Goal: Task Accomplishment & Management: Use online tool/utility

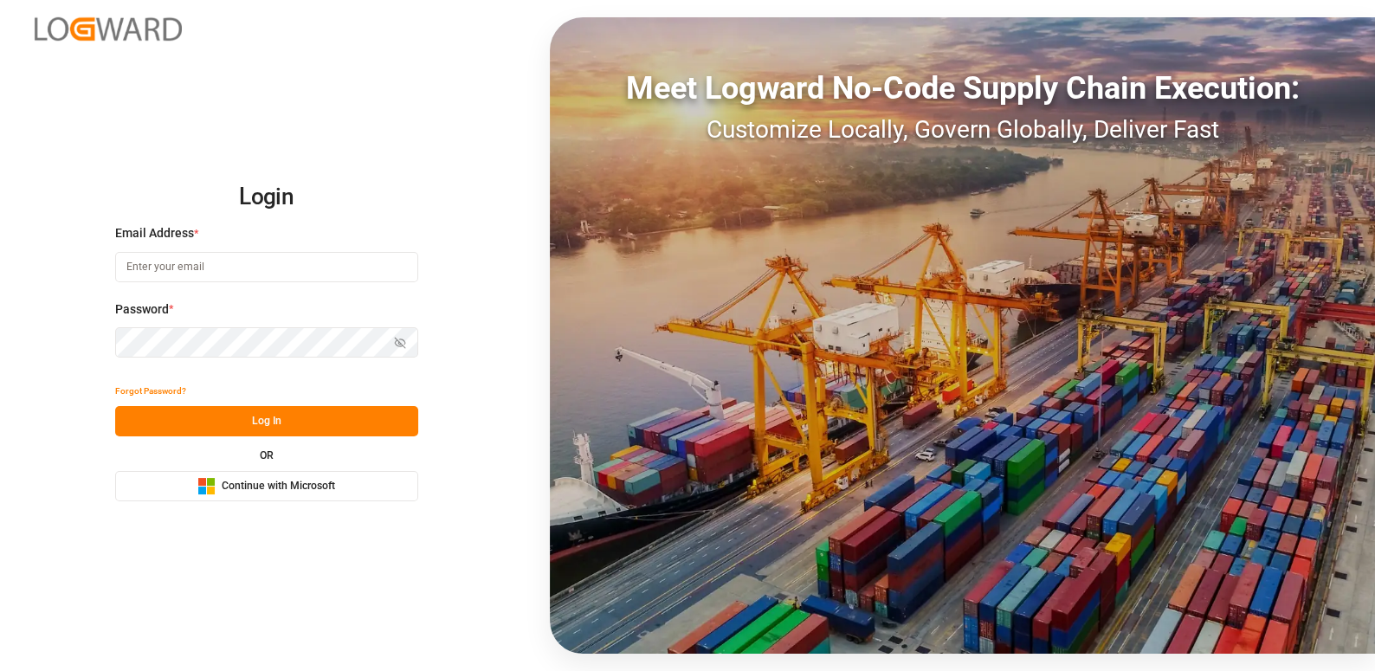
click at [197, 269] on input at bounding box center [266, 267] width 303 height 30
click at [227, 265] on input at bounding box center [266, 267] width 303 height 30
type input "[PERSON_NAME][EMAIL_ADDRESS][DOMAIN_NAME]"
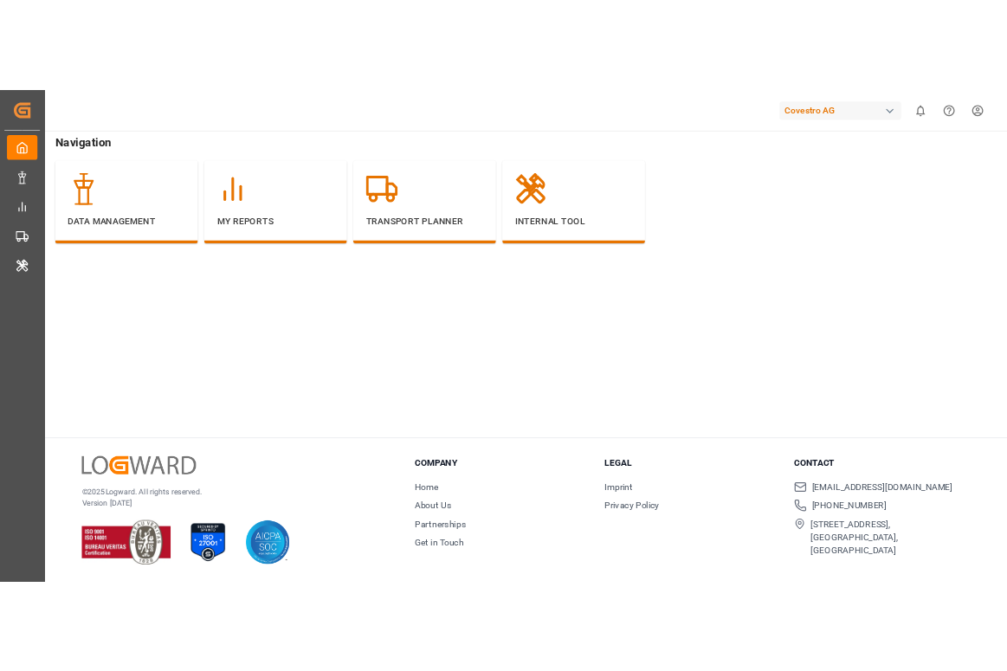
scroll to position [223, 0]
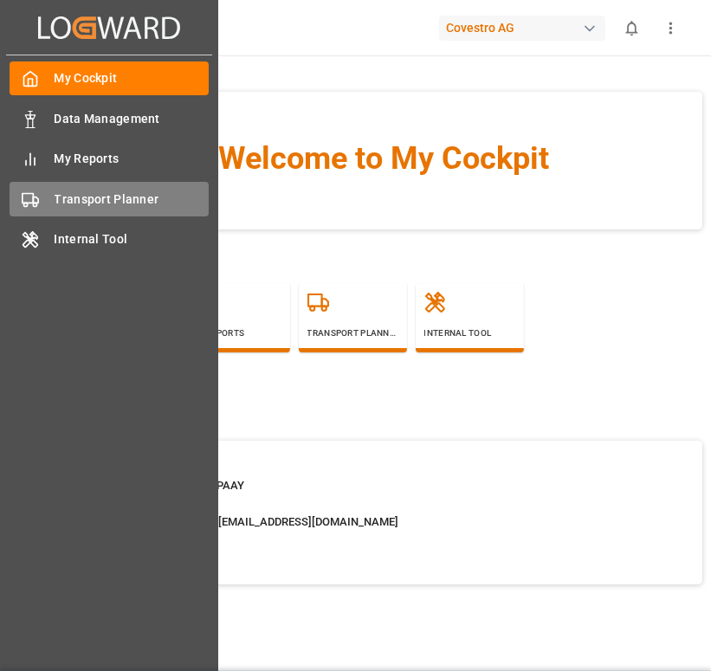
click at [115, 197] on span "Transport Planner" at bounding box center [132, 199] width 155 height 18
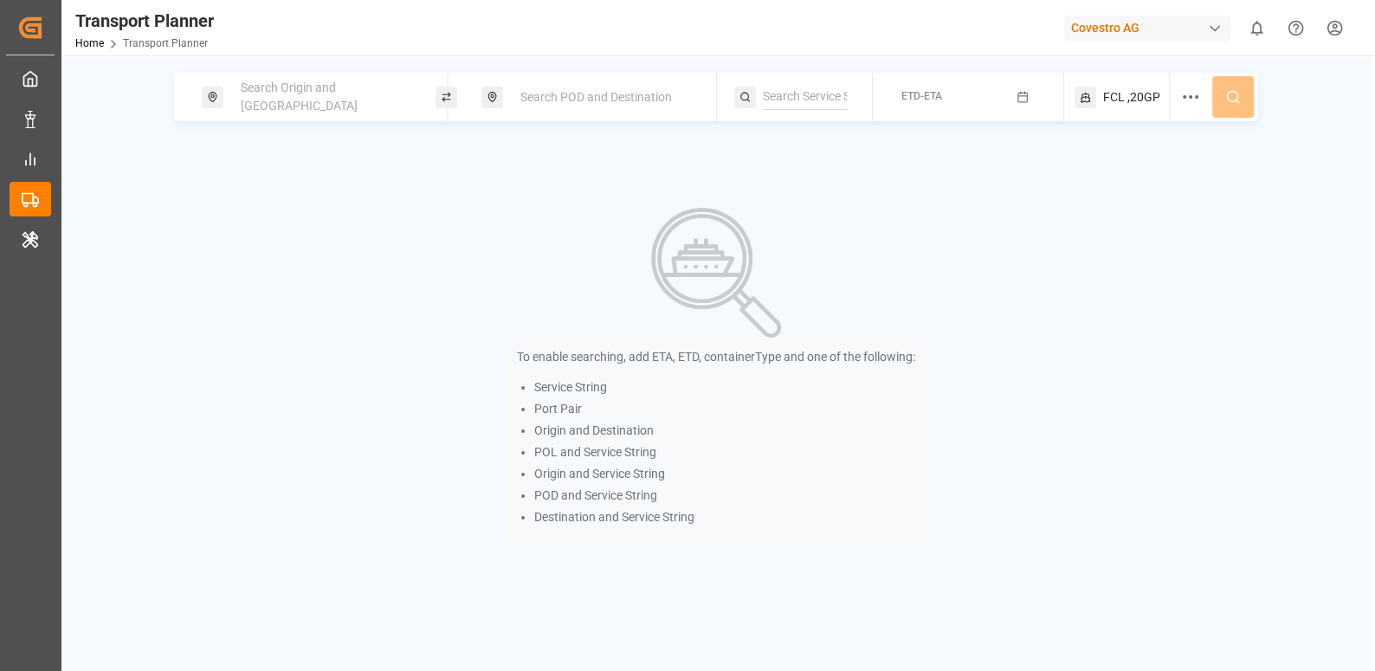
click at [288, 97] on span "Search Origin and POL" at bounding box center [299, 97] width 117 height 32
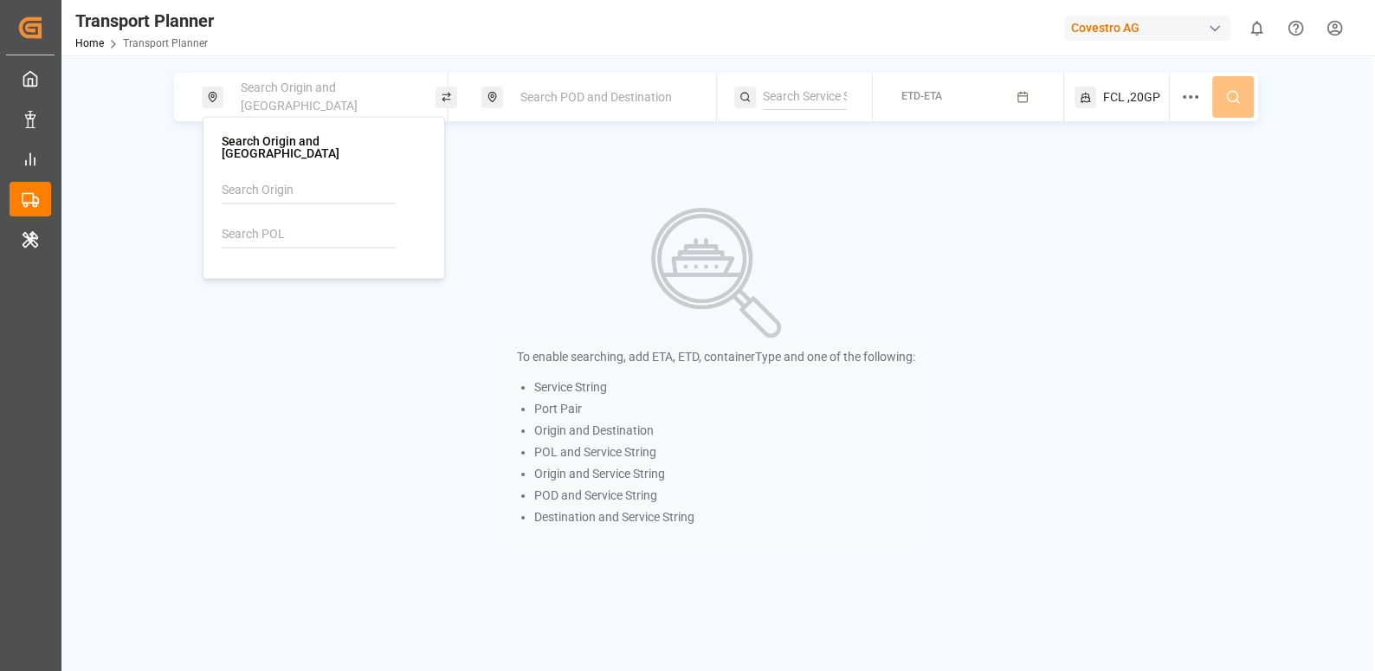
click at [265, 232] on input at bounding box center [309, 235] width 174 height 26
paste input "BEANR"
type input "BEANR"
click at [283, 277] on div "BEANR Antwerp" at bounding box center [323, 284] width 175 height 36
click at [578, 102] on span "Search POD and Destination" at bounding box center [596, 97] width 152 height 14
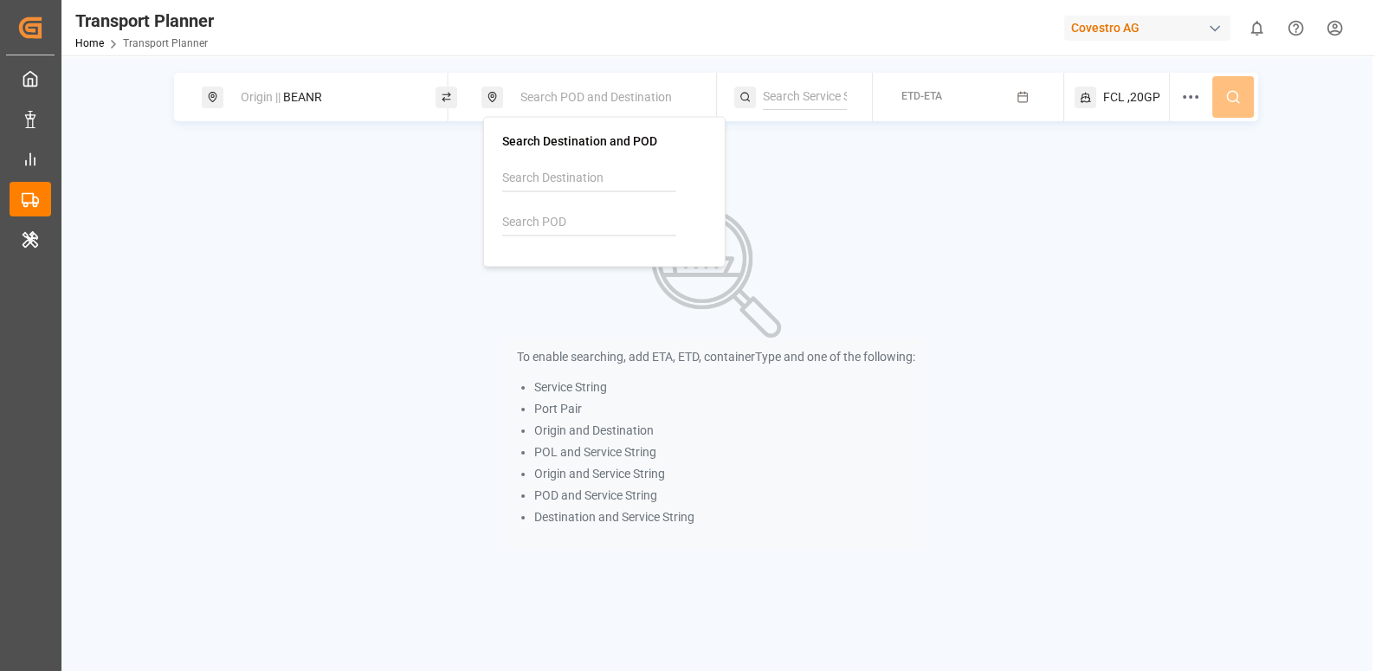
click at [526, 221] on input at bounding box center [589, 223] width 174 height 26
paste input "AEAJM"
type input "AEAJM"
click at [625, 273] on div "AEAJM Ajman" at bounding box center [604, 272] width 175 height 36
click at [710, 210] on div "To enable searching, add ETA, ETD, containerType and one of the following: Serv…" at bounding box center [715, 378] width 1049 height 341
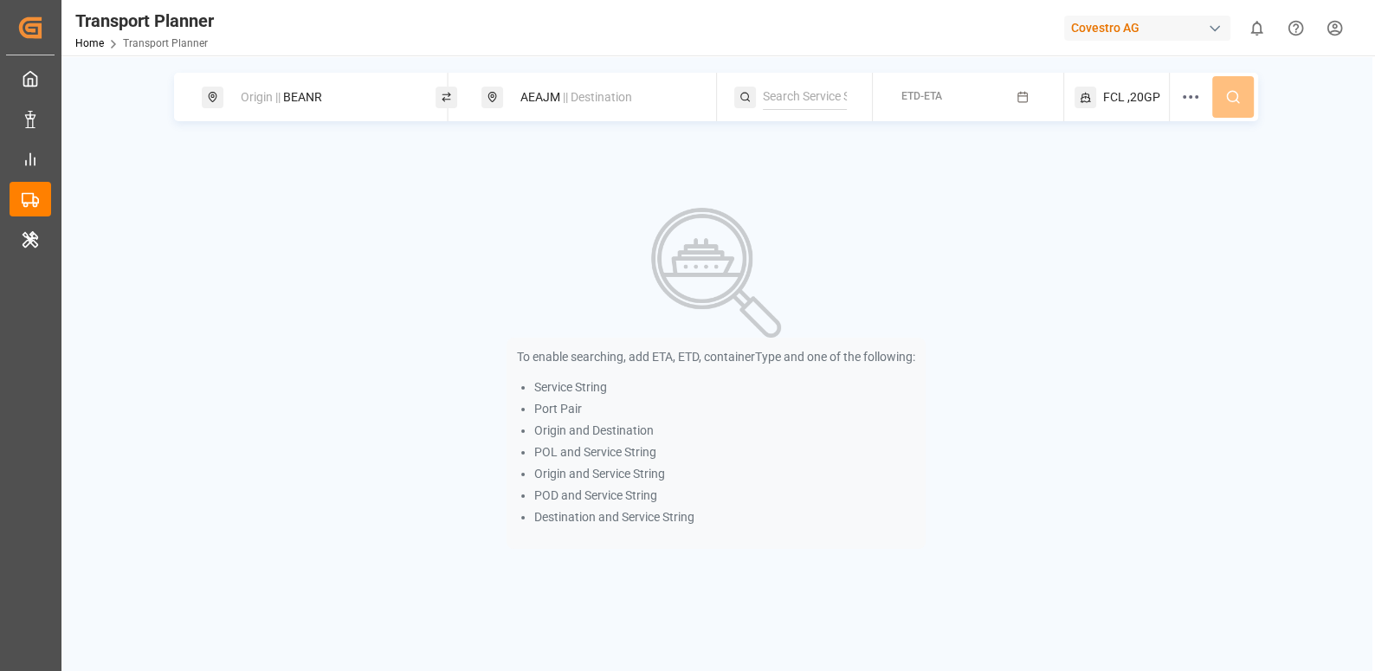
click at [710, 99] on icon "button" at bounding box center [1023, 97] width 12 height 12
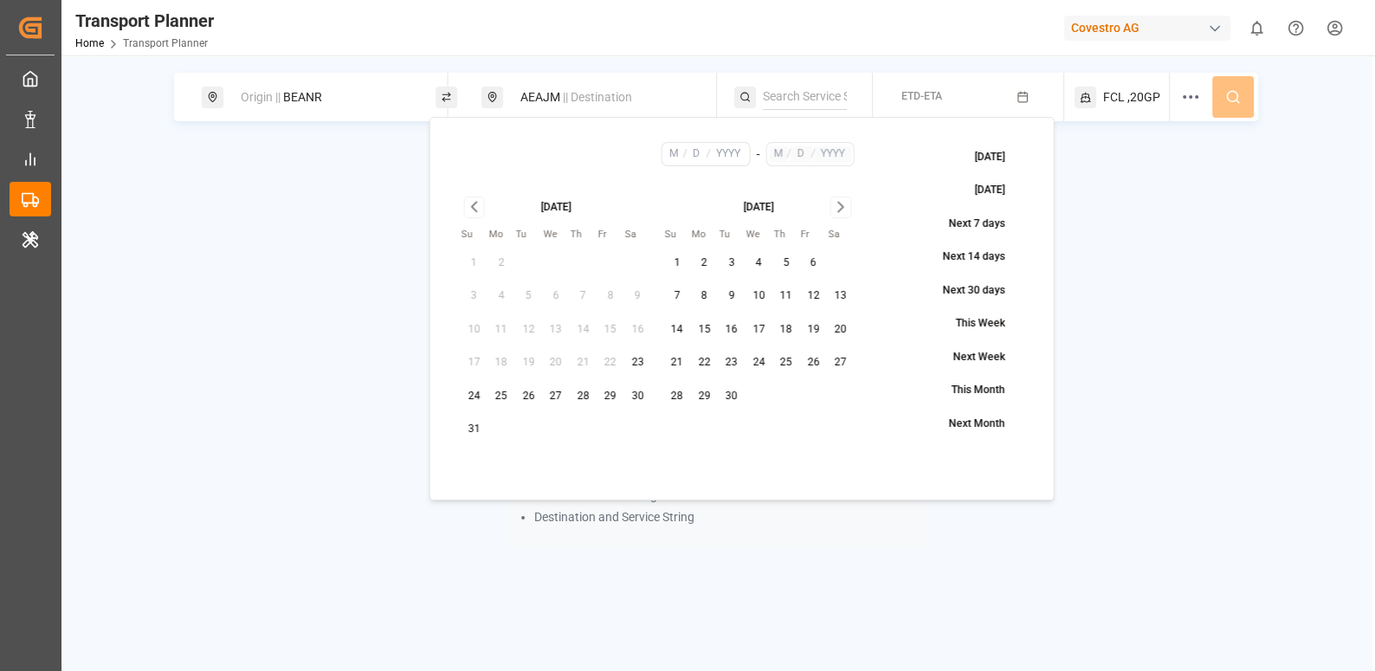
click at [616, 392] on button "29" at bounding box center [611, 397] width 28 height 28
type input "8"
type input "29"
type input "2025"
click at [710, 204] on icon "Go to next month" at bounding box center [841, 207] width 20 height 21
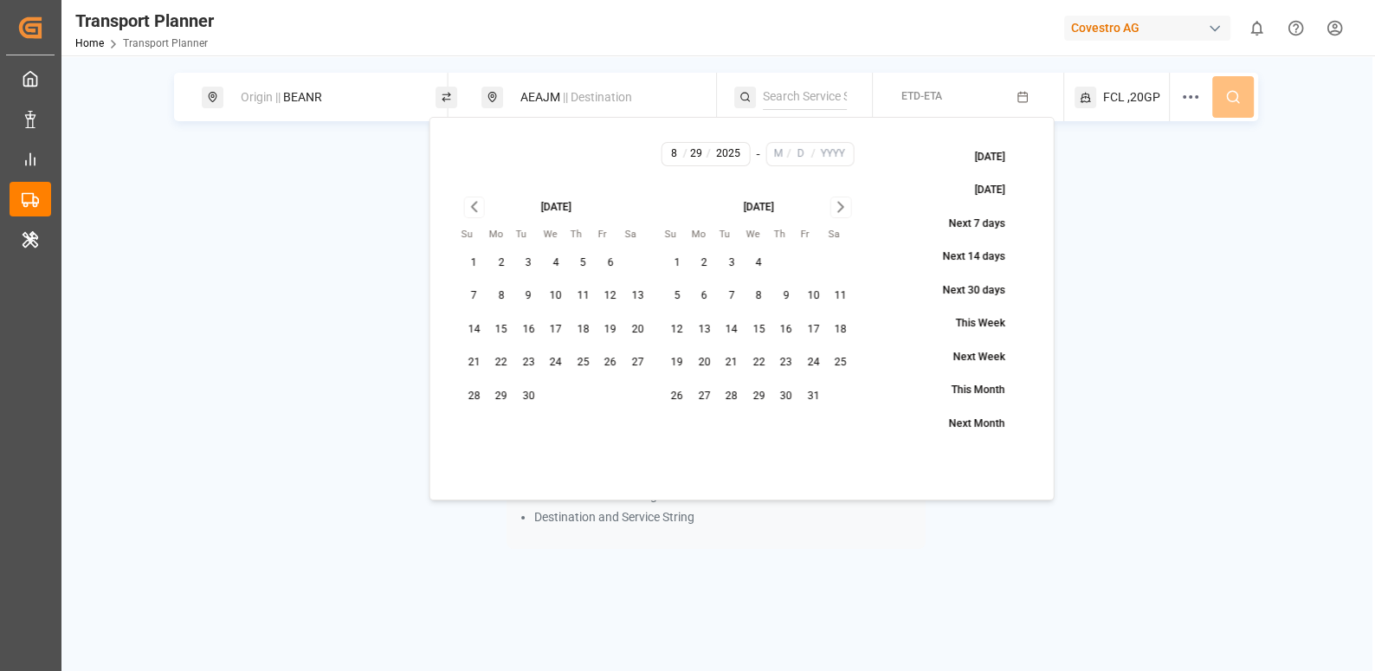
click at [558, 265] on button "4" at bounding box center [556, 263] width 28 height 28
type input "9"
type input "4"
type input "2025"
click at [710, 256] on button "4" at bounding box center [760, 263] width 28 height 28
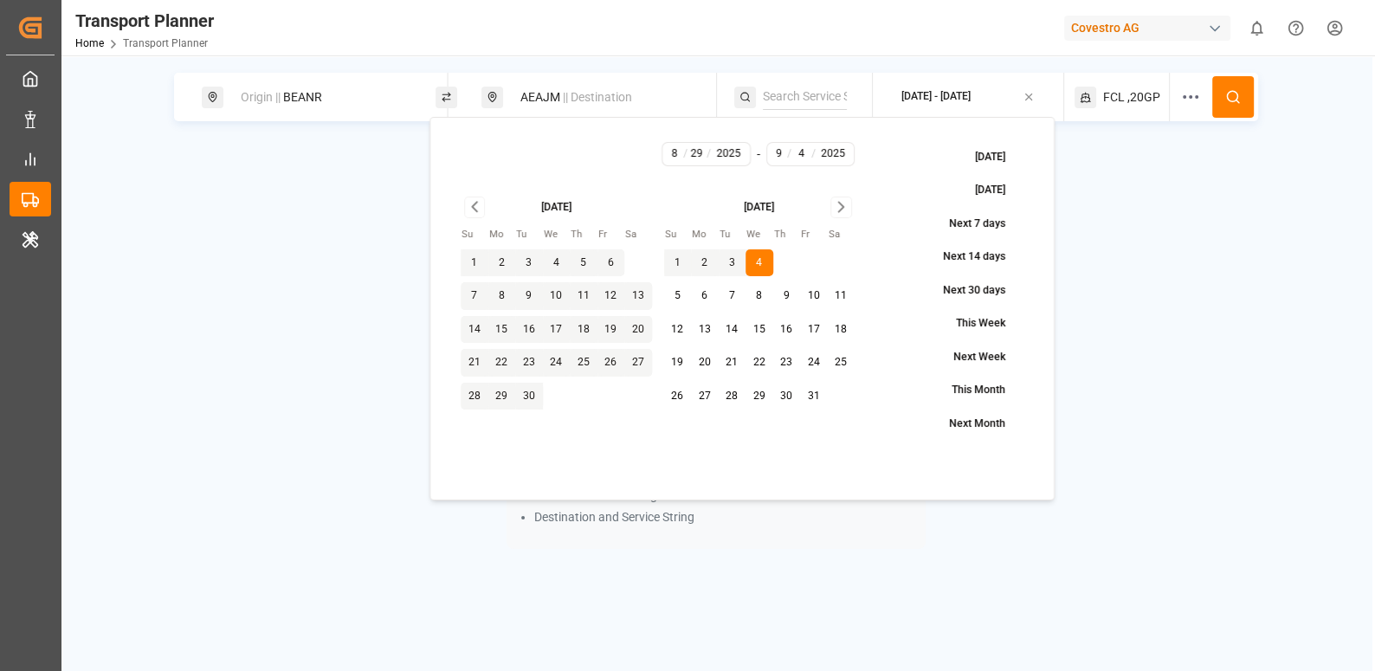
type input "10"
click at [710, 107] on button at bounding box center [1233, 97] width 42 height 42
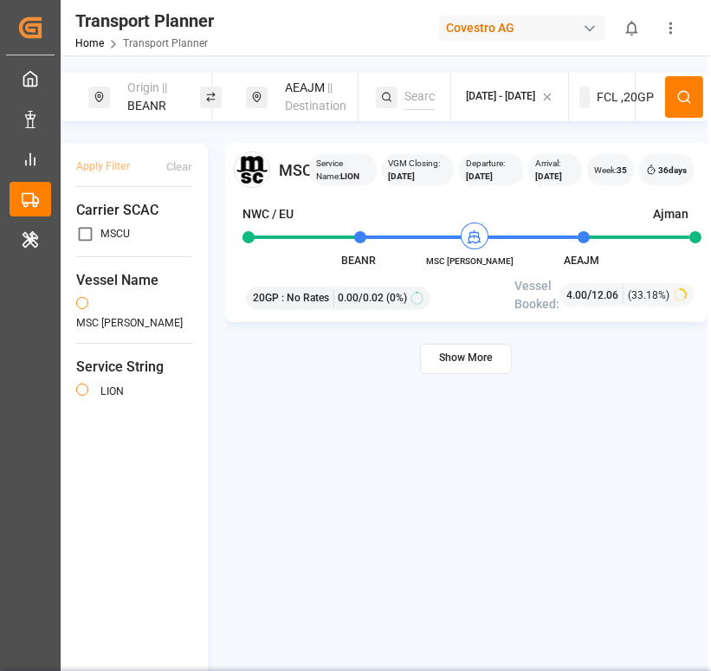
click at [694, 95] on button at bounding box center [684, 97] width 38 height 42
